Goal: Transaction & Acquisition: Purchase product/service

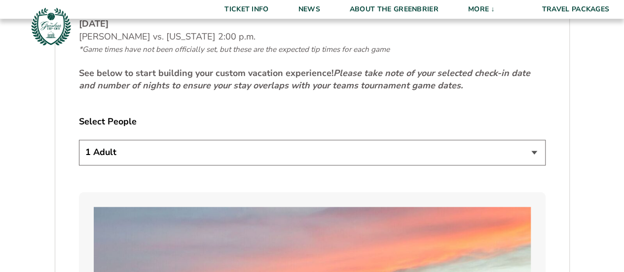
scroll to position [481, 0]
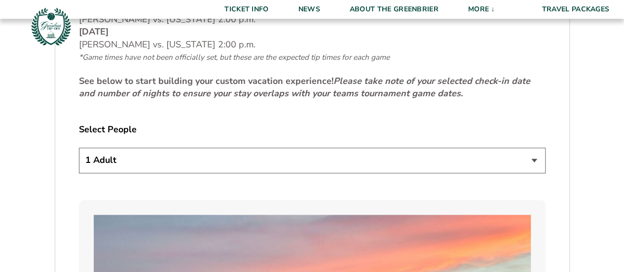
click at [536, 160] on select "1 Adult 2 Adults 3 Adults 4 Adults 2 Adults + 1 Child 2 Adults + 2 Children 2 A…" at bounding box center [312, 160] width 467 height 25
select select "2 Adults"
click at [79, 148] on select "1 Adult 2 Adults 3 Adults 4 Adults 2 Adults + 1 Child 2 Adults + 2 Children 2 A…" at bounding box center [312, 160] width 467 height 25
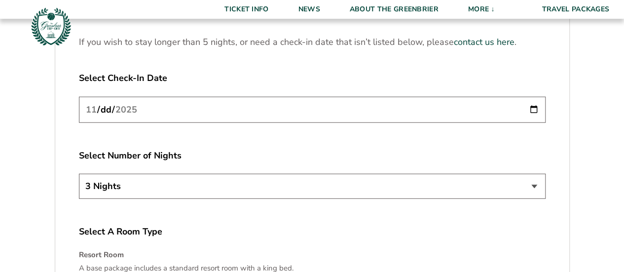
scroll to position [1282, 0]
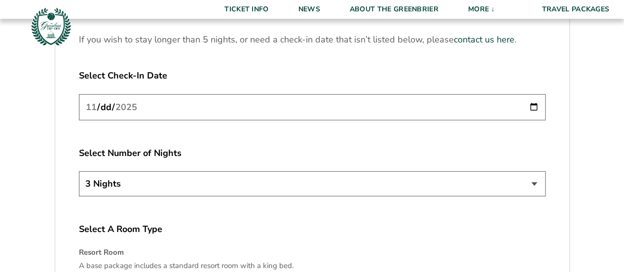
click at [535, 184] on select "3 Nights 4 Nights 5 Nights" at bounding box center [312, 183] width 467 height 25
click at [79, 171] on select "3 Nights 4 Nights 5 Nights" at bounding box center [312, 183] width 467 height 25
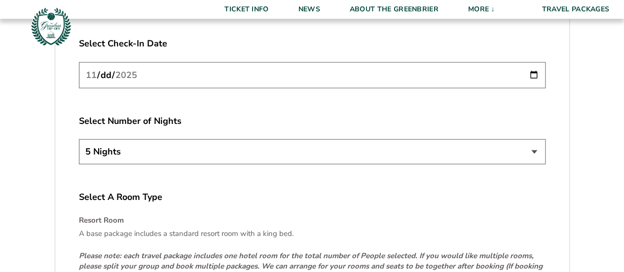
scroll to position [1316, 0]
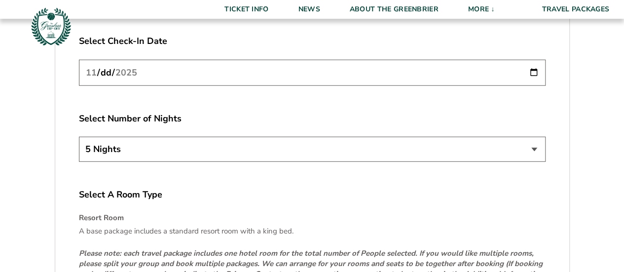
click at [536, 149] on select "3 Nights 4 Nights 5 Nights" at bounding box center [312, 149] width 467 height 25
select select "4 Nights"
click at [79, 137] on select "3 Nights 4 Nights 5 Nights" at bounding box center [312, 149] width 467 height 25
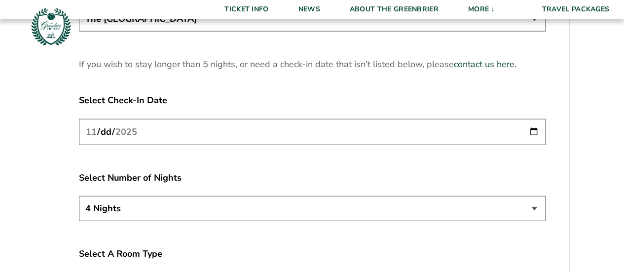
scroll to position [1216, 0]
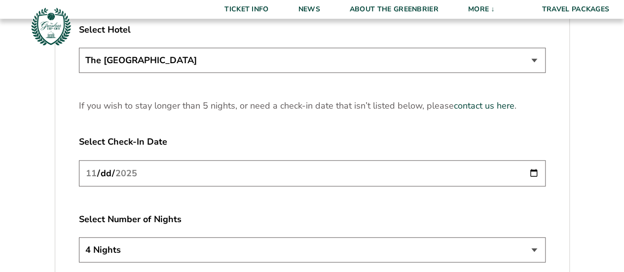
click at [533, 174] on input "2025-11-20" at bounding box center [312, 173] width 467 height 26
type input "2025-11-19"
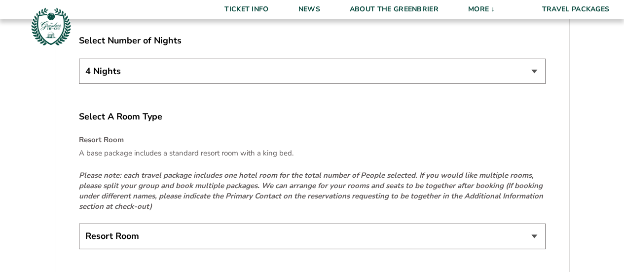
scroll to position [1441, 0]
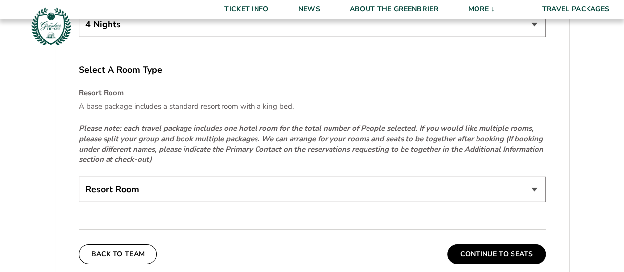
click at [536, 188] on select "Resort Room" at bounding box center [312, 189] width 467 height 25
click at [146, 189] on select "Resort Room" at bounding box center [312, 189] width 467 height 25
drag, startPoint x: 624, startPoint y: 191, endPoint x: 622, endPoint y: 184, distance: 7.7
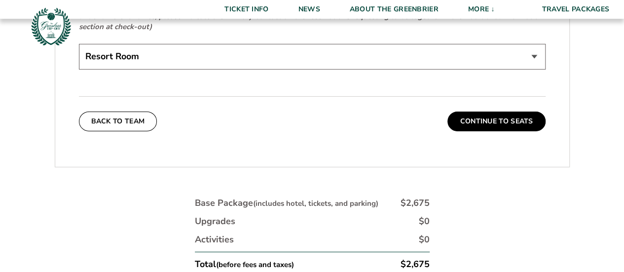
scroll to position [1572, 0]
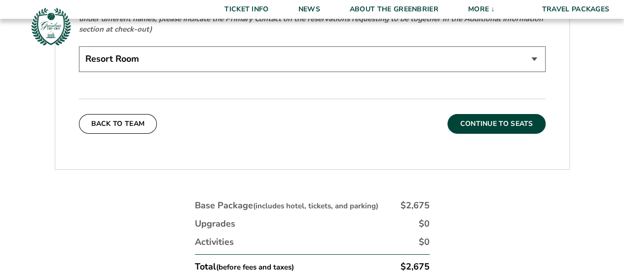
click at [492, 117] on button "Continue To Seats" at bounding box center [497, 124] width 98 height 20
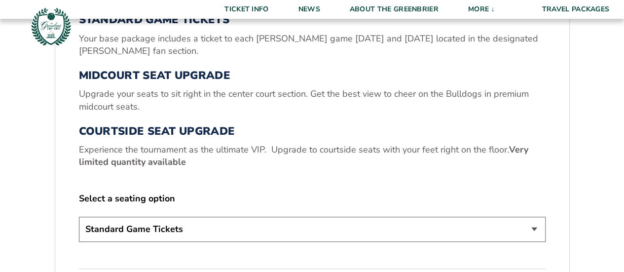
scroll to position [334, 0]
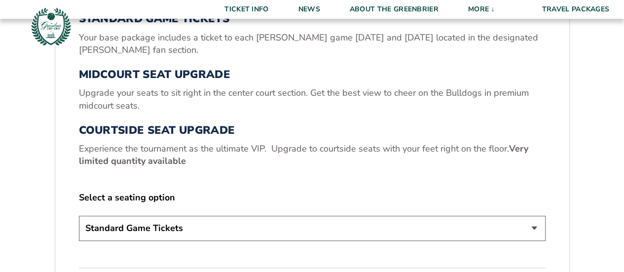
click at [534, 228] on select "Standard Game Tickets Midcourt Seat Upgrade (+$130 per person) Courtside Seat U…" at bounding box center [312, 228] width 467 height 25
select select "Midcourt Seat Upgrade"
click at [79, 216] on select "Standard Game Tickets Midcourt Seat Upgrade (+$130 per person) Courtside Seat U…" at bounding box center [312, 228] width 467 height 25
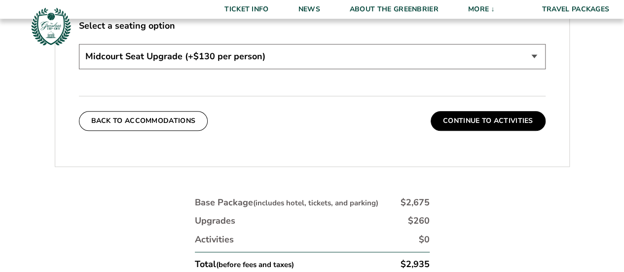
scroll to position [506, 0]
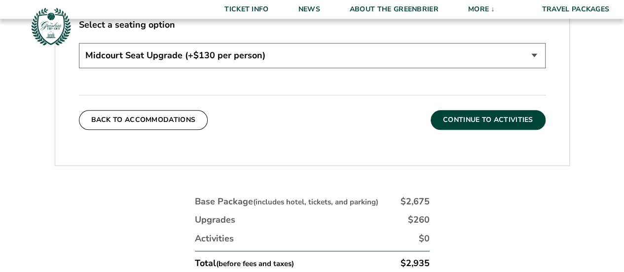
click at [476, 116] on button "Continue To Activities" at bounding box center [488, 120] width 115 height 20
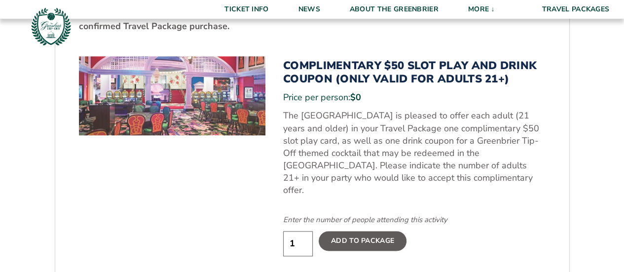
scroll to position [456, 0]
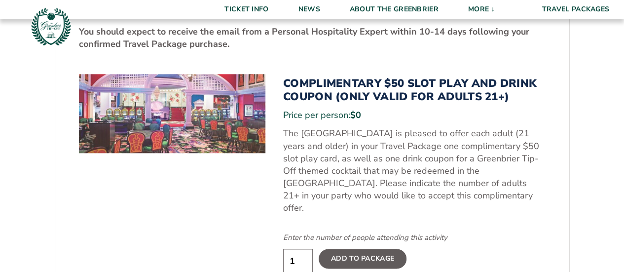
drag, startPoint x: 620, startPoint y: 127, endPoint x: 291, endPoint y: 248, distance: 350.1
click at [291, 249] on input "1" at bounding box center [298, 261] width 30 height 25
type input "2"
click at [303, 249] on input "2" at bounding box center [298, 261] width 30 height 25
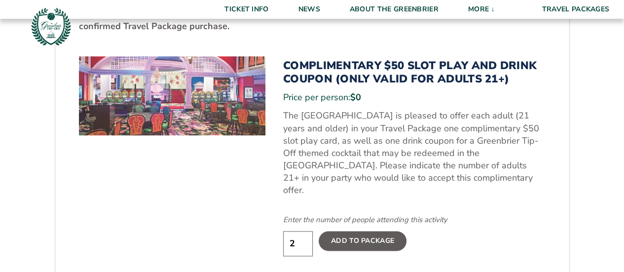
scroll to position [504, 0]
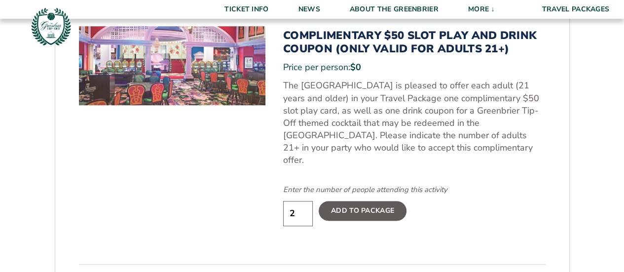
click at [375, 201] on label "Add To Package" at bounding box center [363, 211] width 88 height 20
click at [0, 0] on input "Add To Package" at bounding box center [0, 0] width 0 height 0
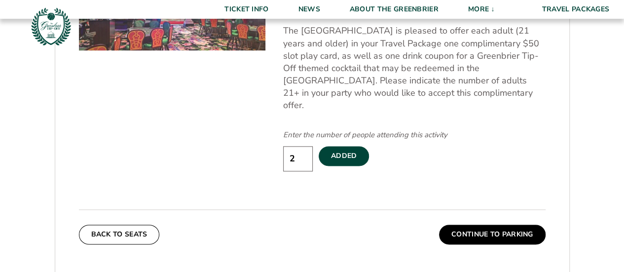
scroll to position [604, 0]
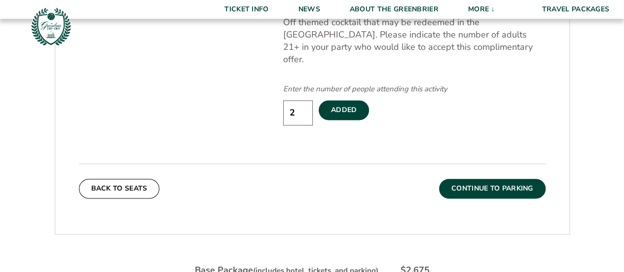
click at [489, 179] on button "Continue To Parking" at bounding box center [492, 189] width 107 height 20
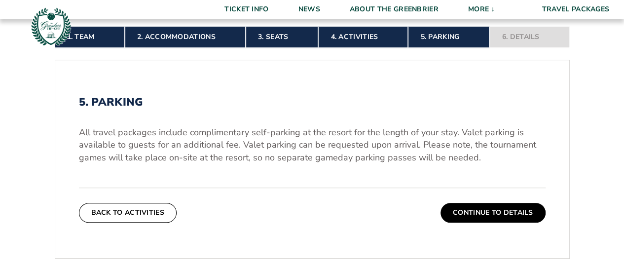
scroll to position [222, 0]
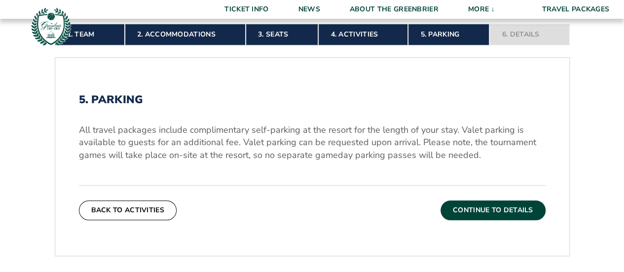
click at [495, 210] on button "Continue To Details" at bounding box center [493, 210] width 105 height 20
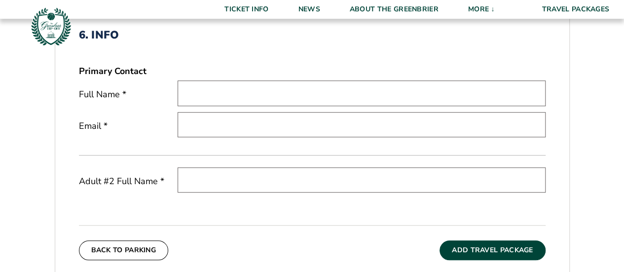
scroll to position [288, 0]
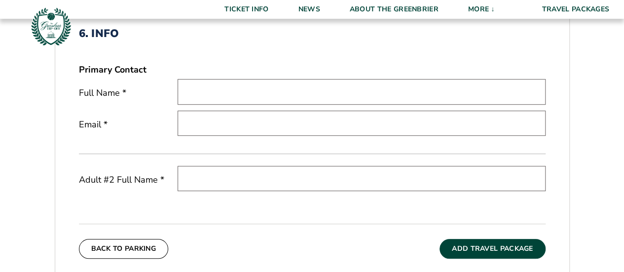
click at [202, 99] on input "text" at bounding box center [362, 91] width 368 height 25
type input "James Bagnoli"
type input "jimbagnoli@aol.com"
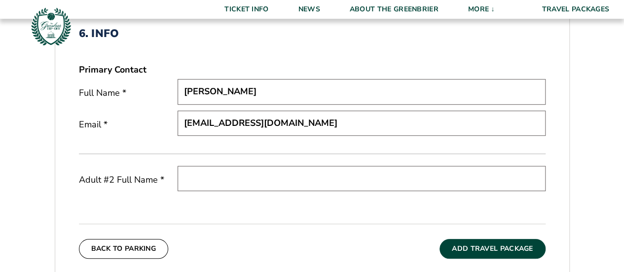
click at [208, 93] on input "James Bagnoli" at bounding box center [362, 91] width 368 height 25
type input "Jim Bagnoli"
click at [213, 180] on input "text" at bounding box center [362, 178] width 368 height 25
type input "Angie Bagnoli"
click at [505, 248] on button "Add Travel Package" at bounding box center [493, 249] width 106 height 20
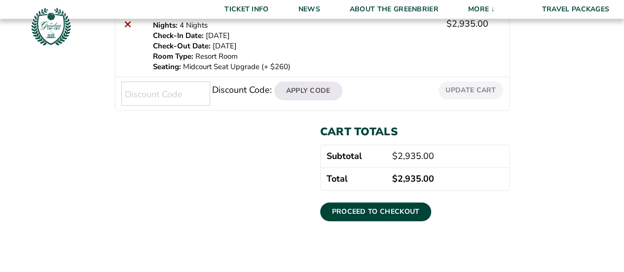
scroll to position [252, 0]
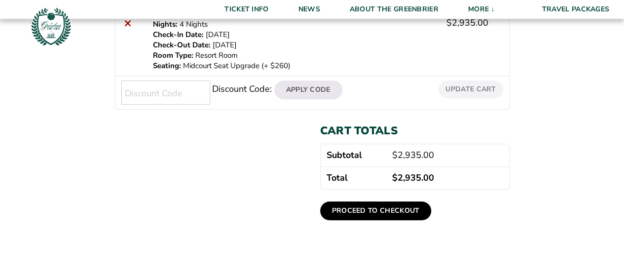
click at [366, 208] on link "Proceed to checkout" at bounding box center [376, 210] width 112 height 19
